Goal: Task Accomplishment & Management: Use online tool/utility

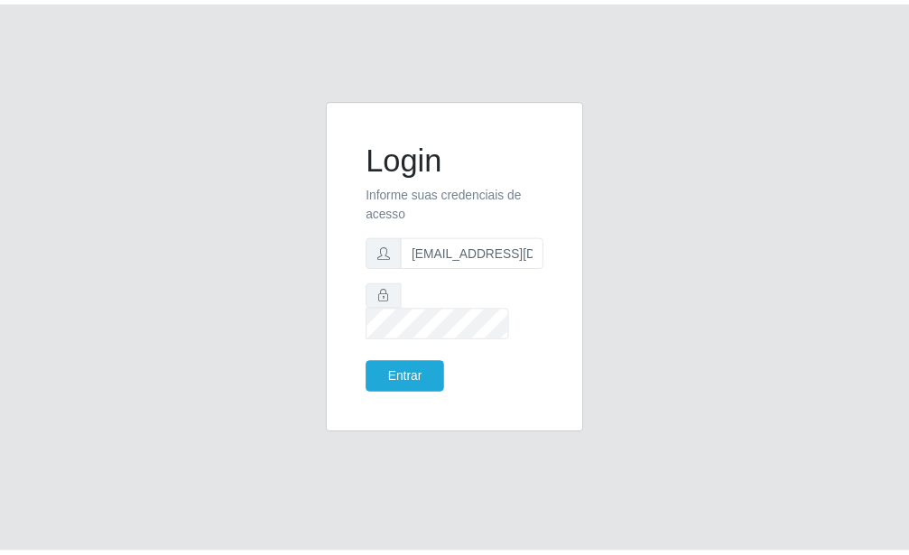
scroll to position [0, 2]
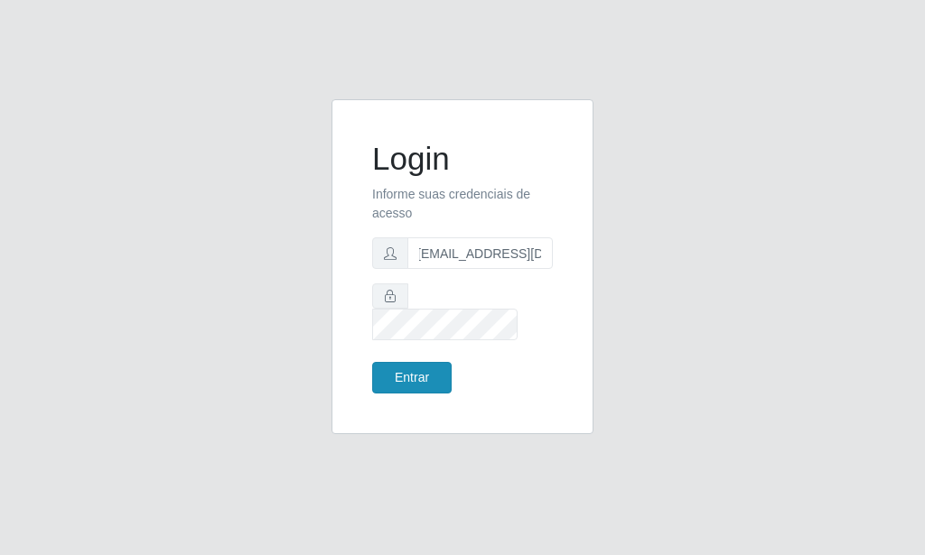
type input "[EMAIL_ADDRESS][DOMAIN_NAME]"
click at [431, 362] on button "Entrar" at bounding box center [411, 378] width 79 height 32
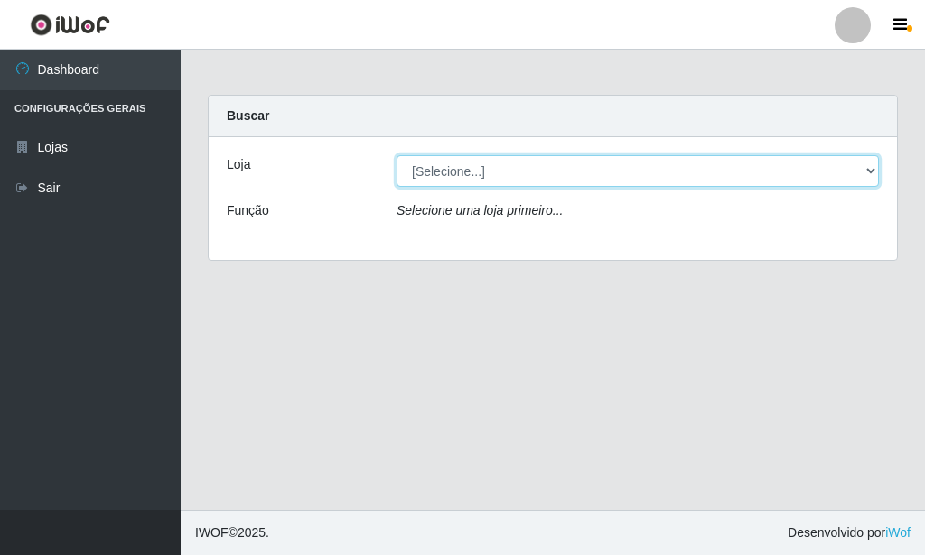
click at [396, 155] on select "[Selecione...] Rede Potiguar 6 - Extremoz" at bounding box center [637, 171] width 482 height 32
select select "80"
click option "Rede Potiguar 6 - Extremoz" at bounding box center [0, 0] width 0 height 0
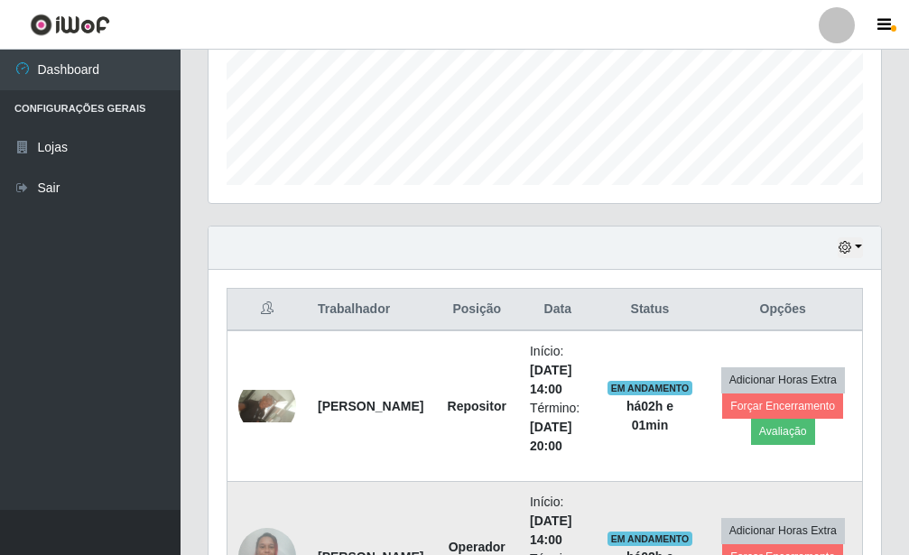
scroll to position [624, 0]
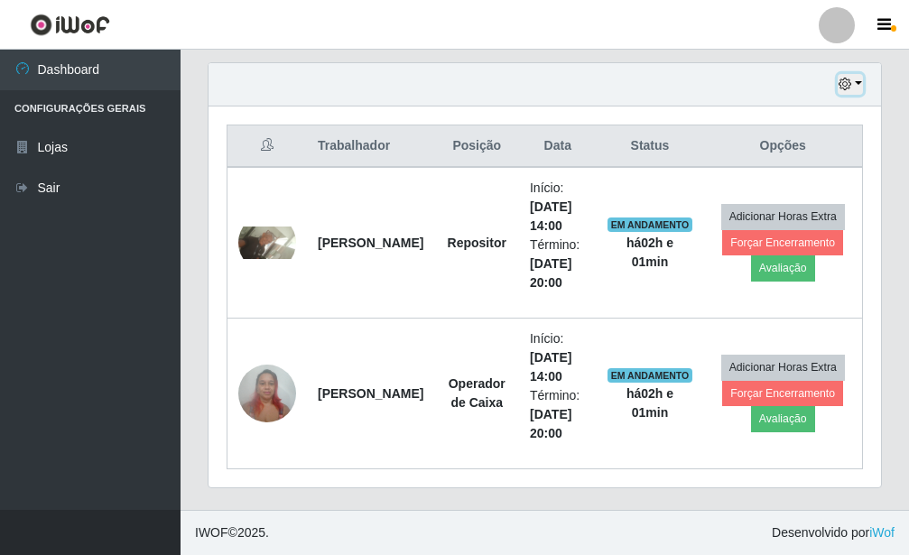
click at [845, 81] on icon "button" at bounding box center [845, 84] width 13 height 13
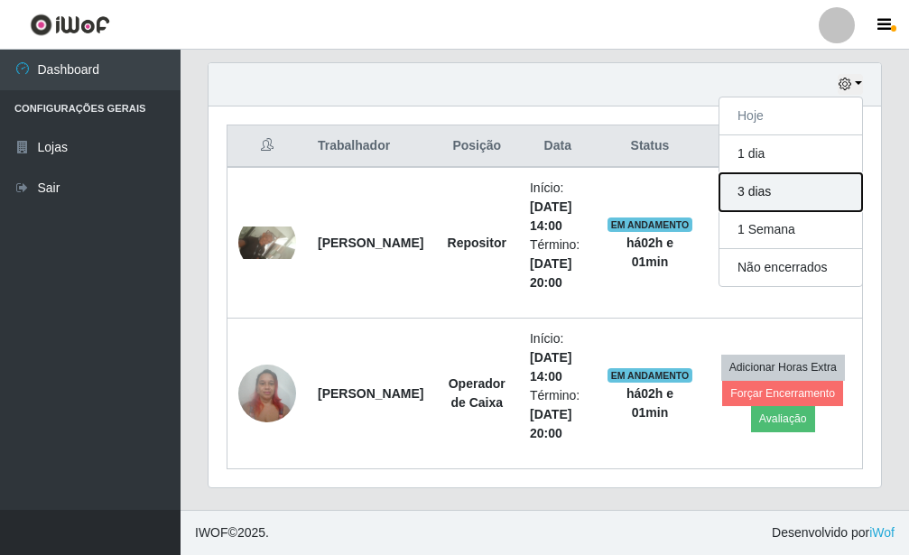
click at [814, 199] on button "3 dias" at bounding box center [791, 192] width 143 height 38
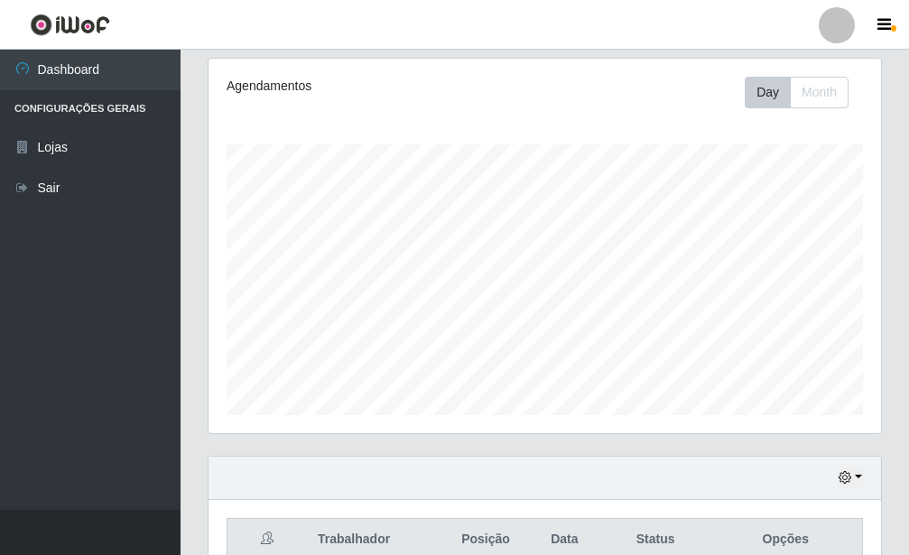
scroll to position [0, 0]
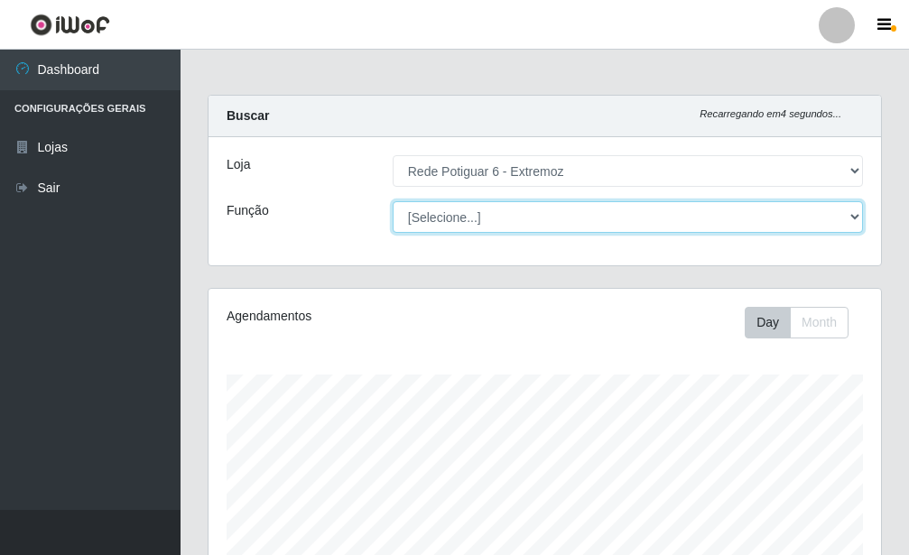
select select "22"
click option "Operador de Caixa" at bounding box center [0, 0] width 0 height 0
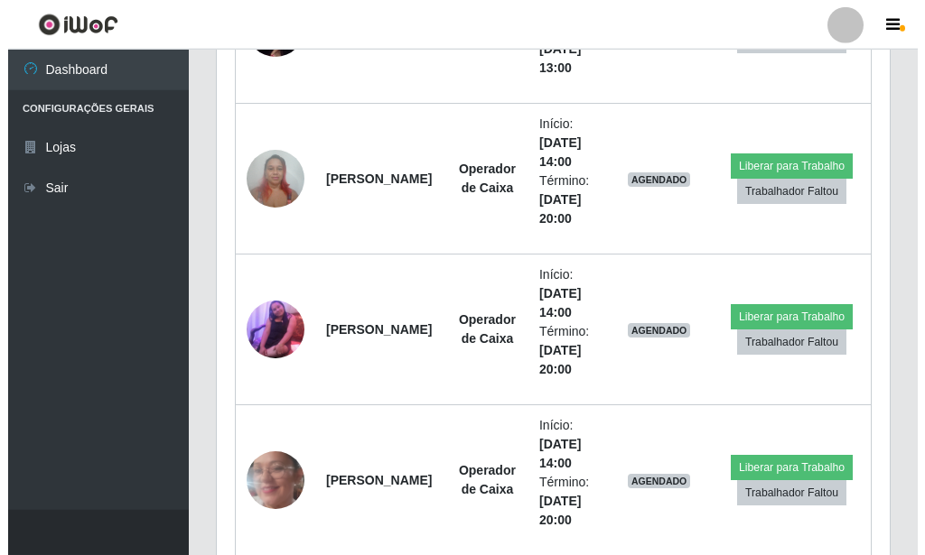
scroll to position [1076, 0]
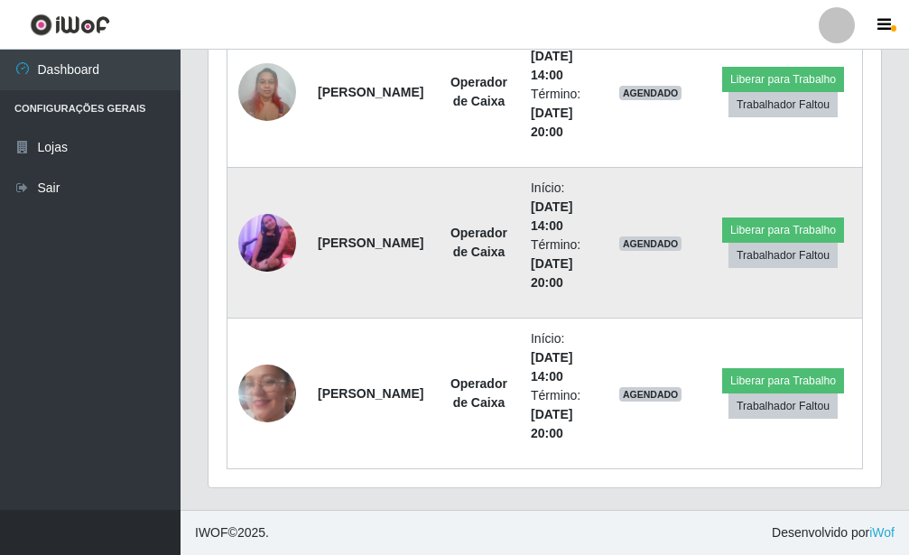
click at [298, 239] on td at bounding box center [268, 243] width 80 height 151
click at [265, 243] on img at bounding box center [267, 243] width 58 height 116
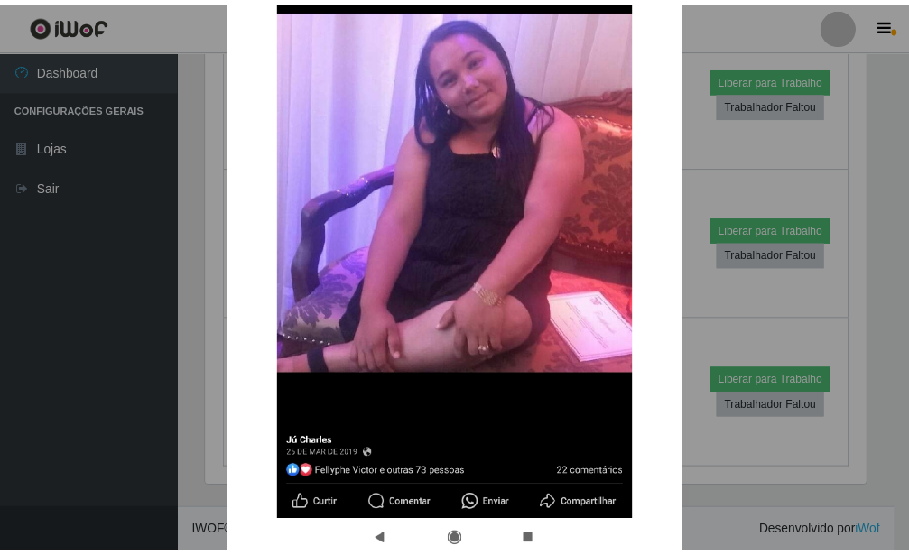
scroll to position [325, 0]
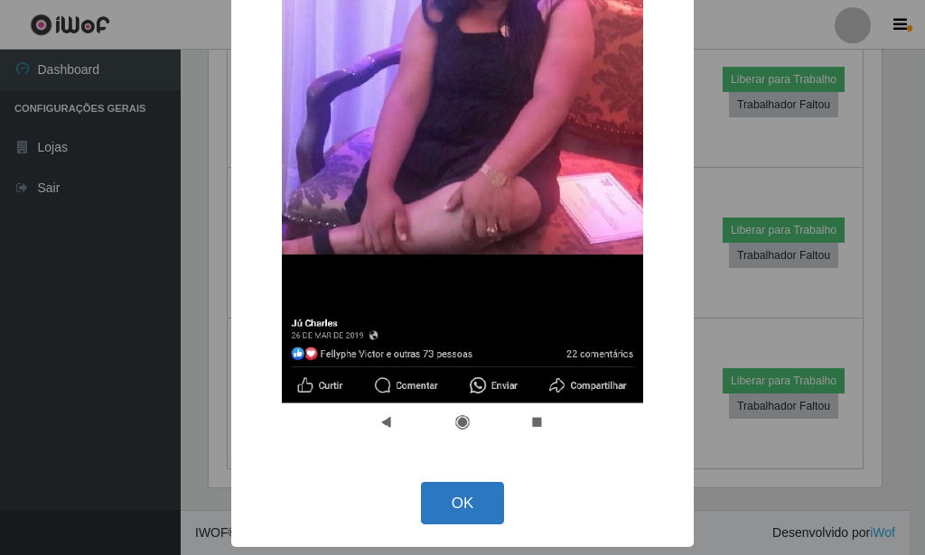
click at [455, 512] on button "OK" at bounding box center [463, 503] width 84 height 42
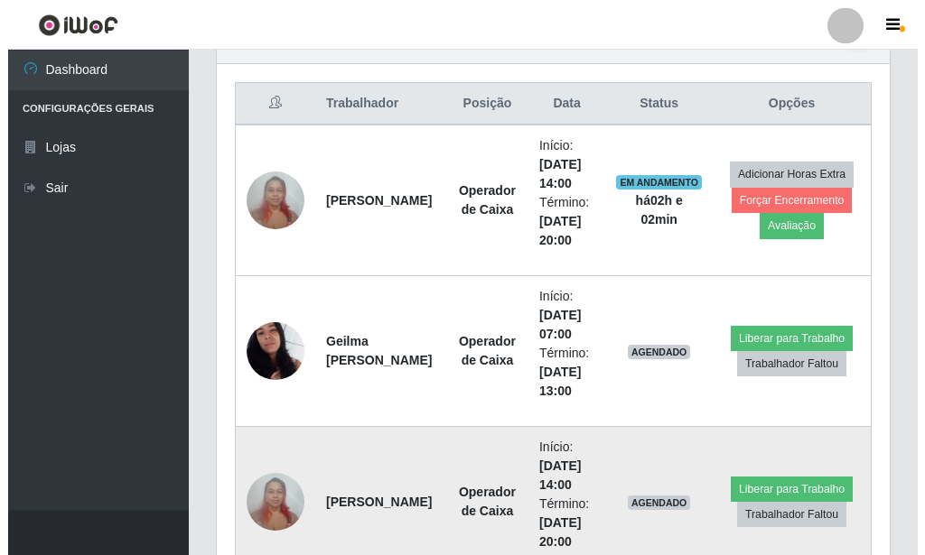
scroll to position [616, 0]
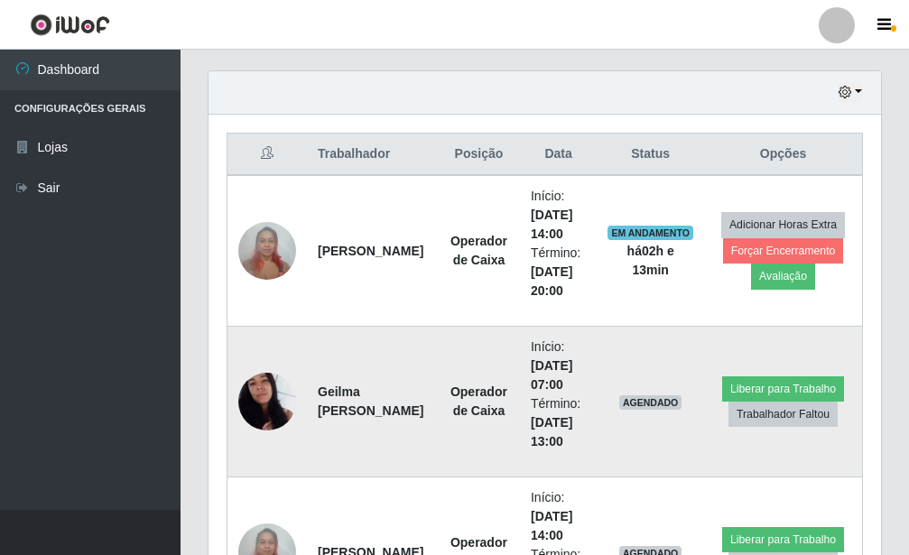
click at [258, 408] on img at bounding box center [267, 401] width 58 height 103
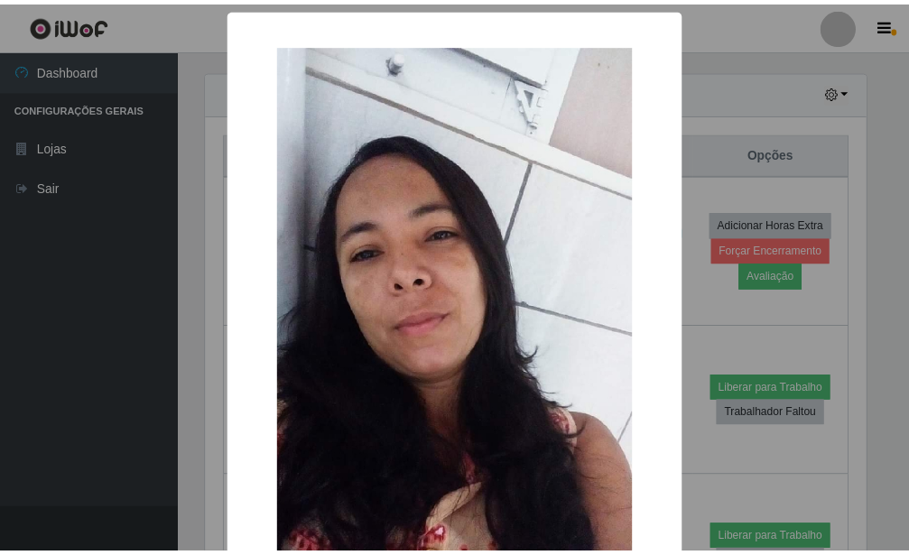
scroll to position [245, 0]
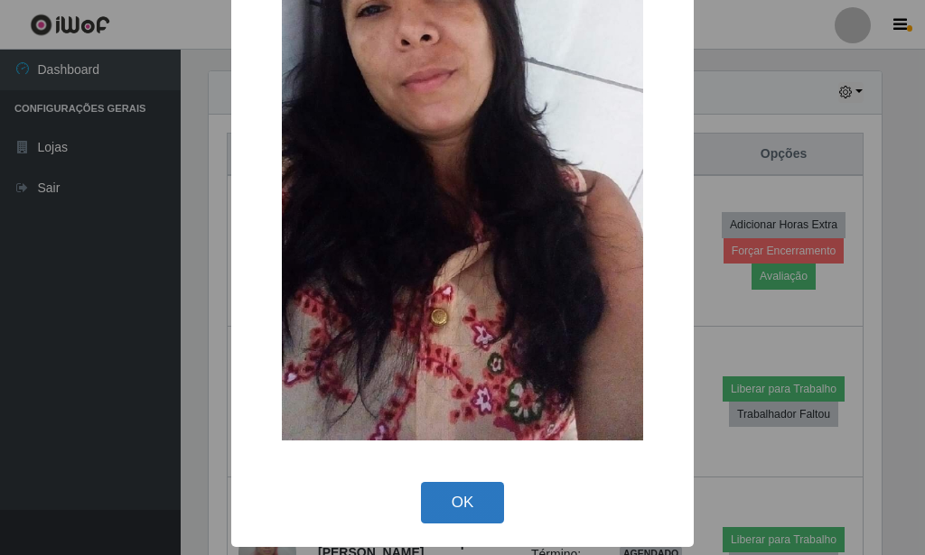
click at [442, 495] on button "OK" at bounding box center [463, 503] width 84 height 42
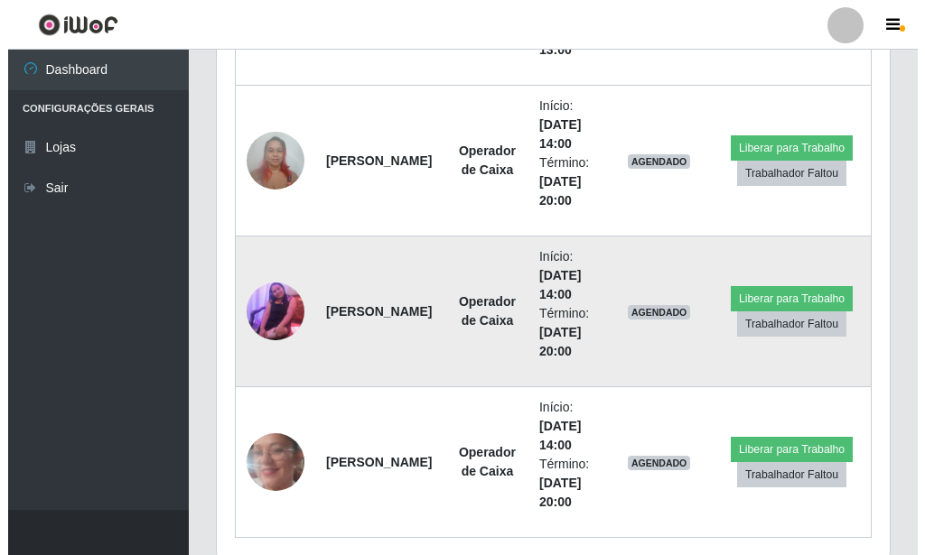
scroll to position [1076, 0]
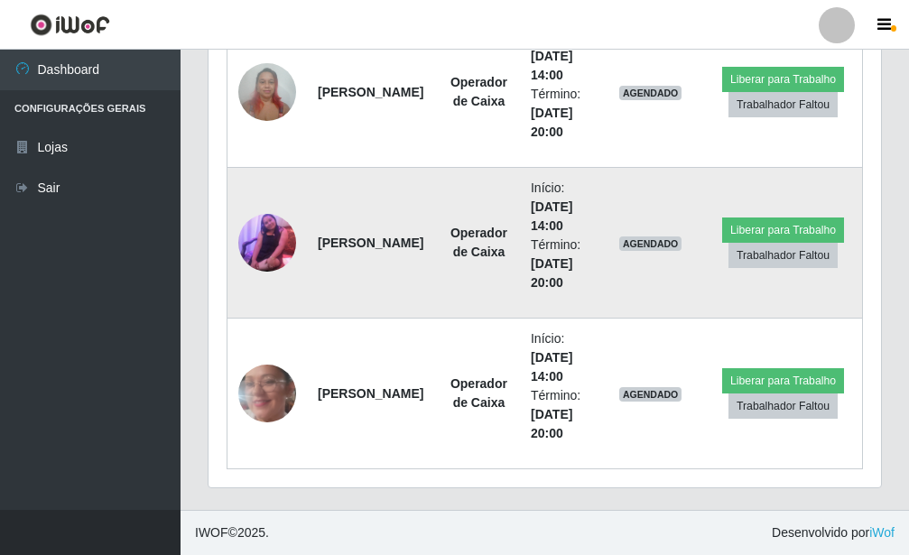
click at [281, 252] on img at bounding box center [267, 243] width 58 height 116
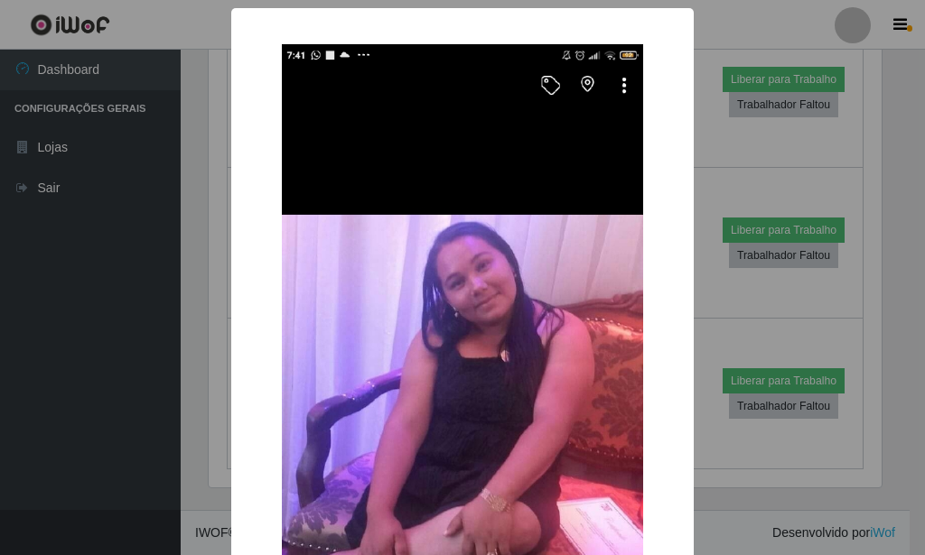
scroll to position [325, 0]
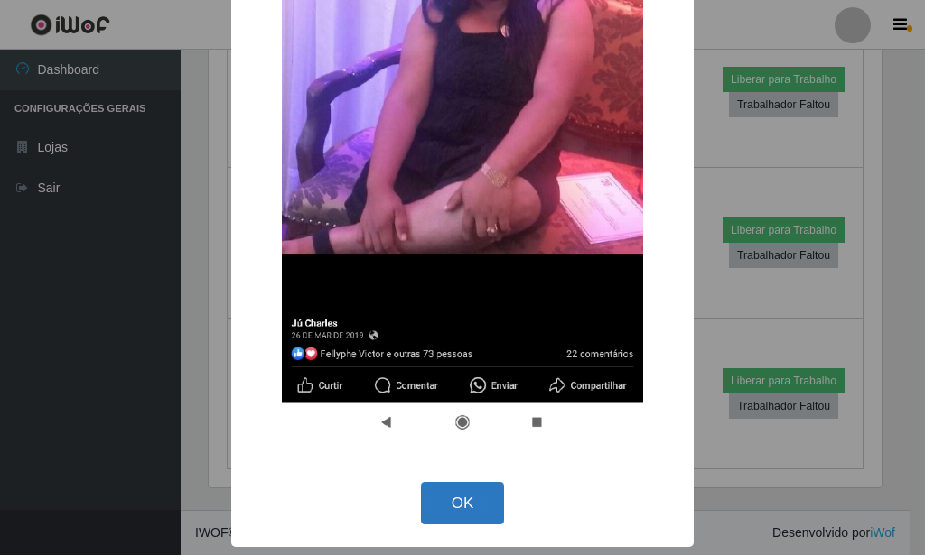
click at [443, 502] on button "OK" at bounding box center [463, 503] width 84 height 42
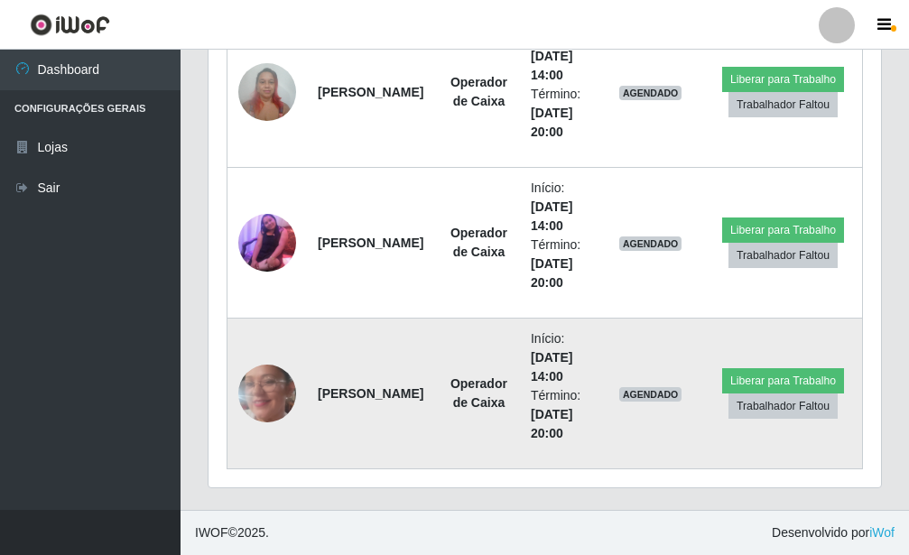
click at [260, 399] on img at bounding box center [267, 394] width 58 height 128
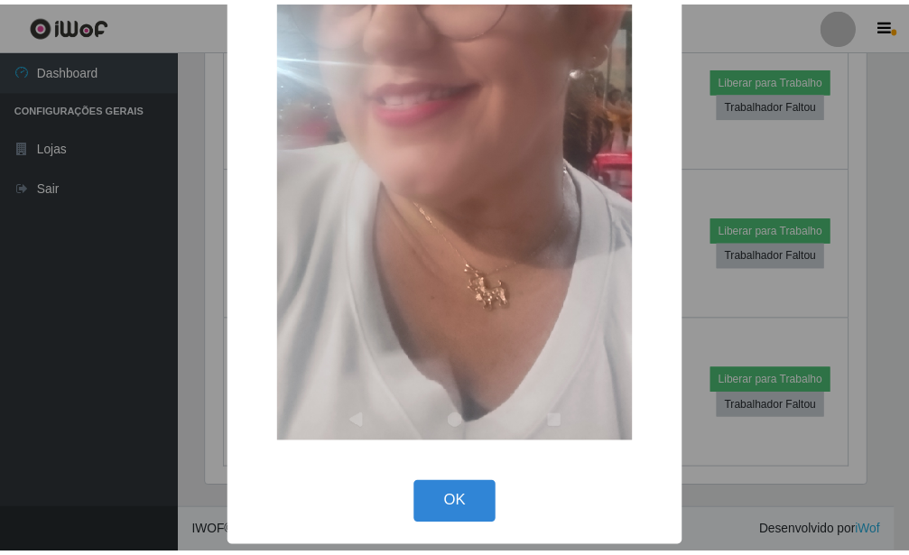
scroll to position [405, 0]
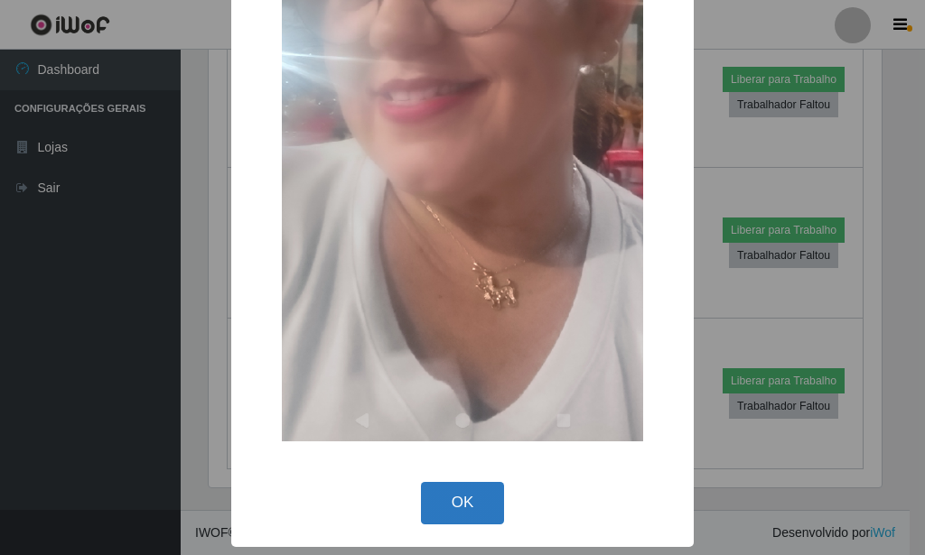
click at [481, 513] on button "OK" at bounding box center [463, 503] width 84 height 42
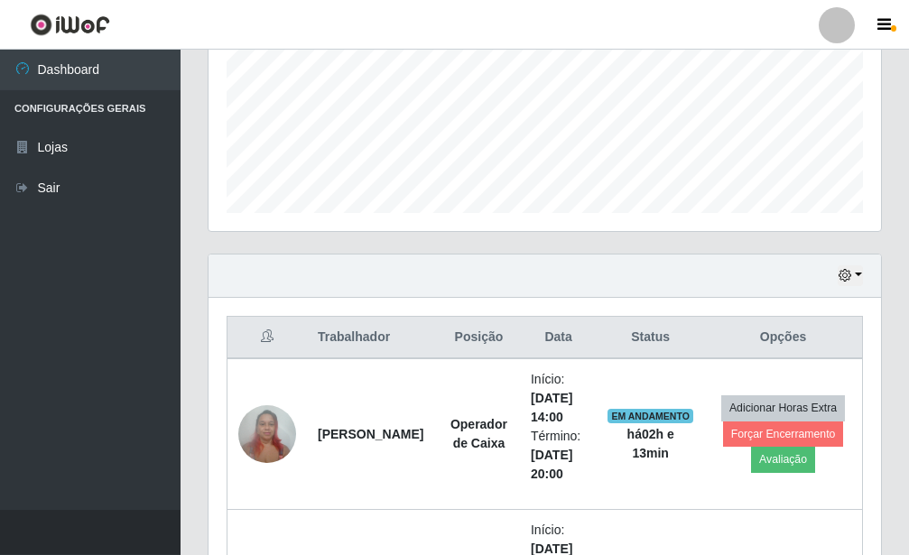
scroll to position [432, 0]
